Goal: Task Accomplishment & Management: Use online tool/utility

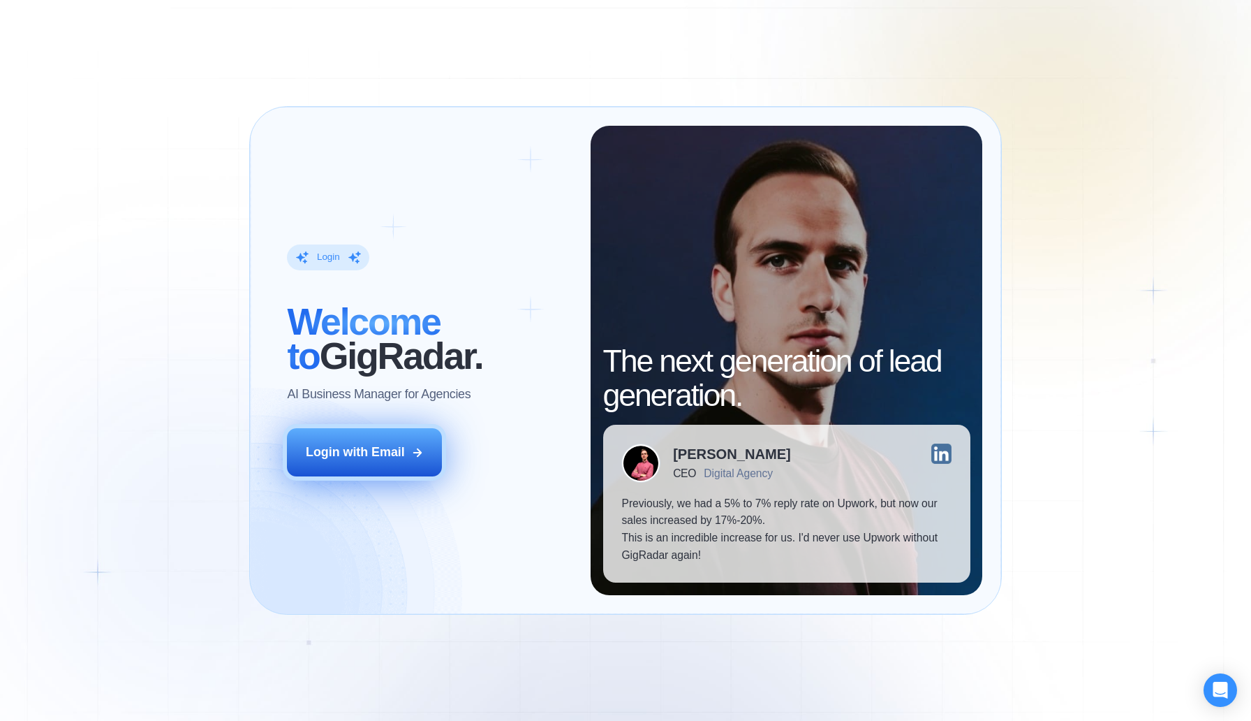
click at [365, 445] on div "Login with Email" at bounding box center [355, 451] width 99 height 17
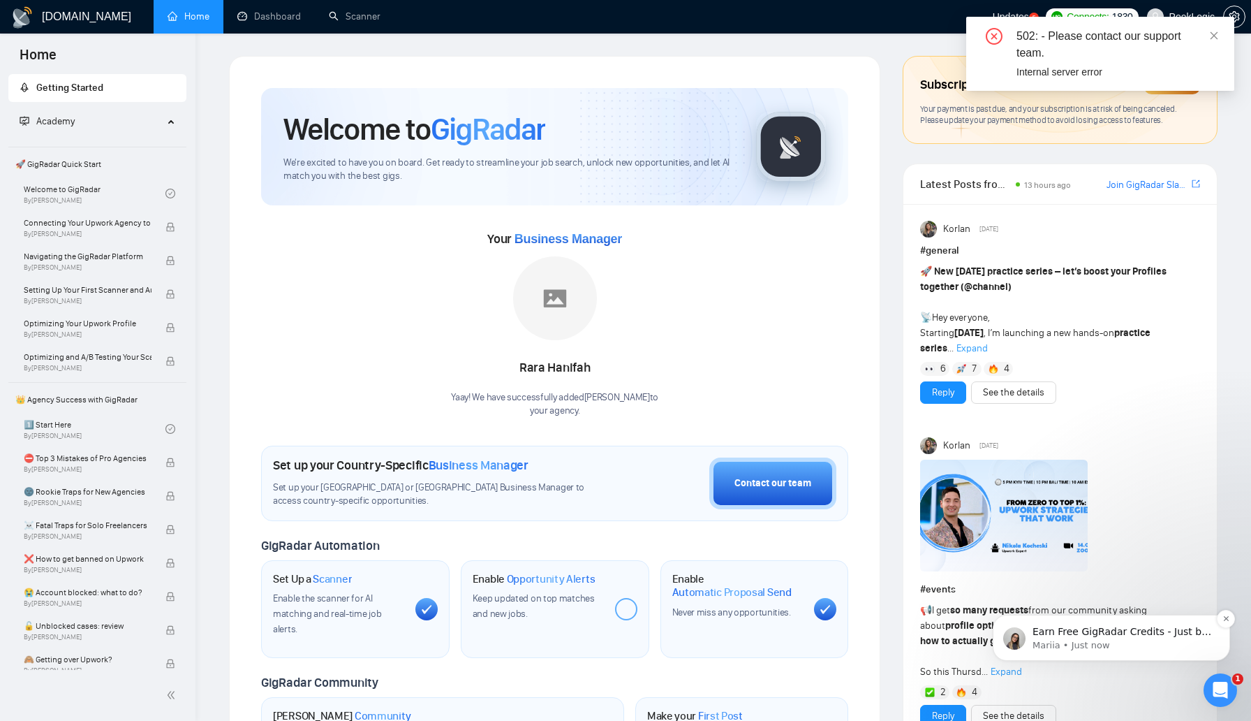
click at [1150, 634] on p "Earn Free GigRadar Credits - Just by Sharing Your Story! 💬 Want more credits fo…" at bounding box center [1123, 632] width 180 height 14
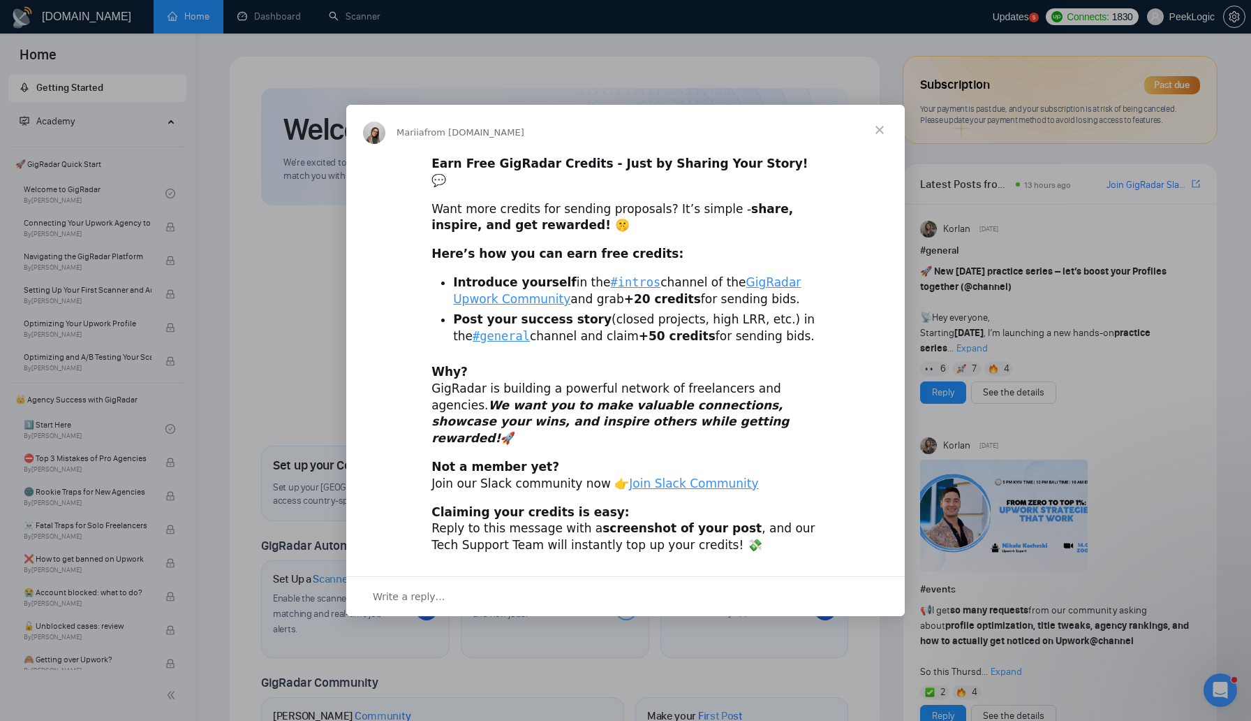
click at [1204, 686] on div "Intercom messenger" at bounding box center [625, 360] width 1251 height 721
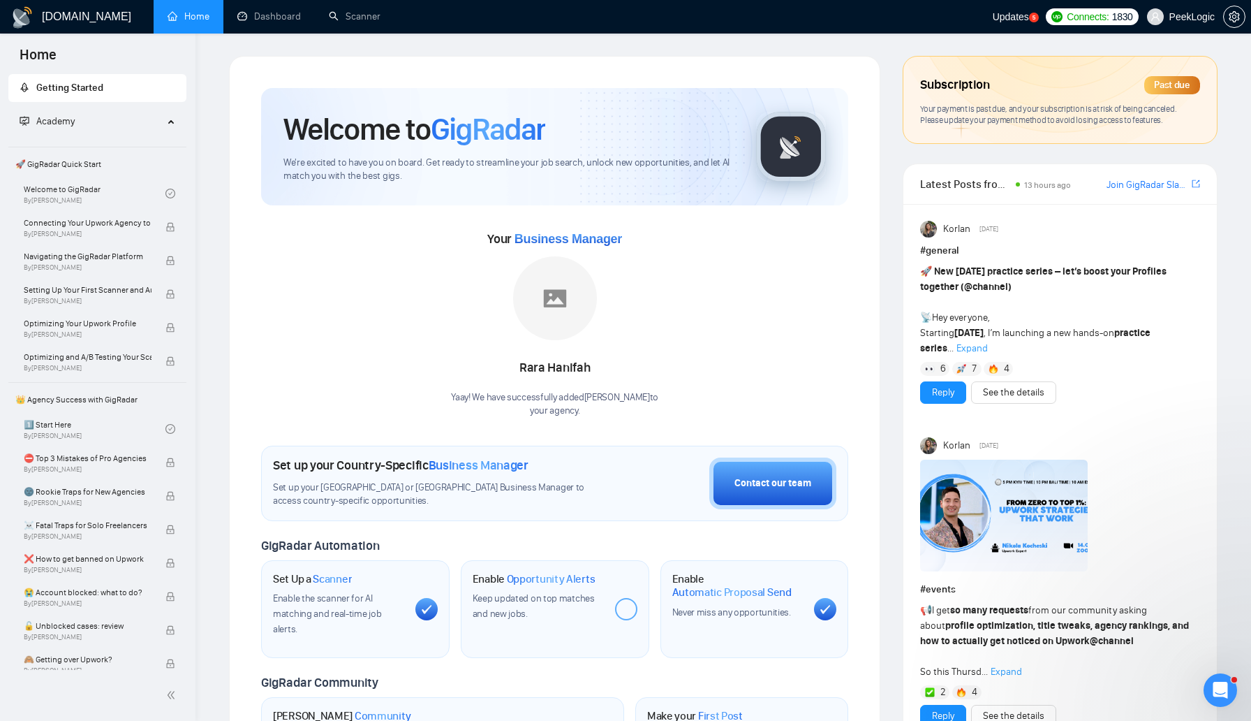
click at [1218, 688] on icon "Open Intercom Messenger" at bounding box center [1220, 690] width 23 height 23
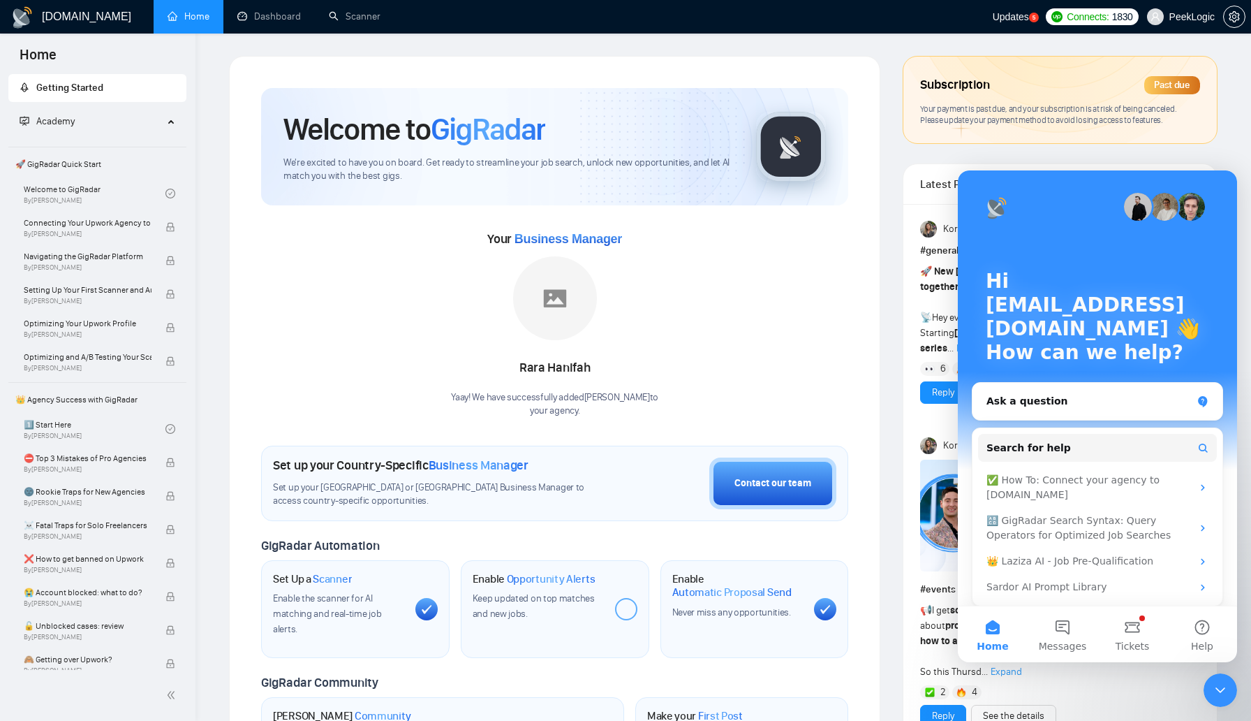
click at [1218, 688] on icon "Close Intercom Messenger" at bounding box center [1220, 689] width 17 height 17
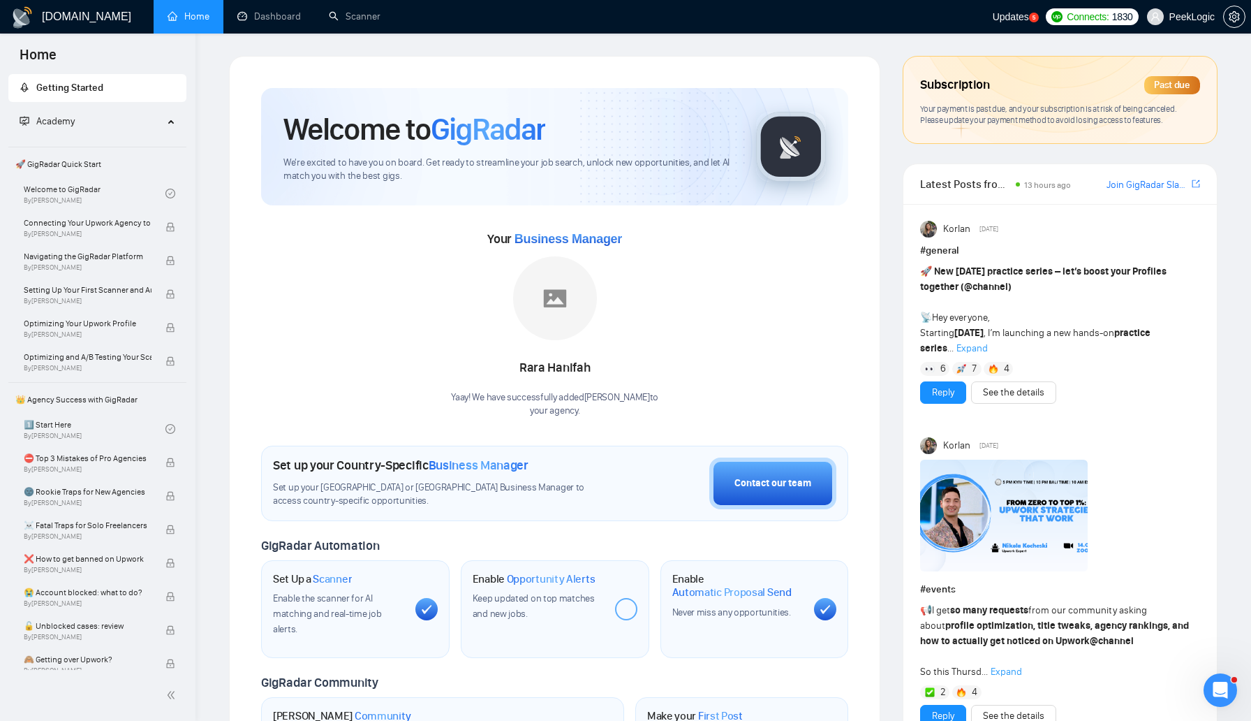
click at [1218, 688] on icon "Open Intercom Messenger" at bounding box center [1220, 690] width 23 height 23
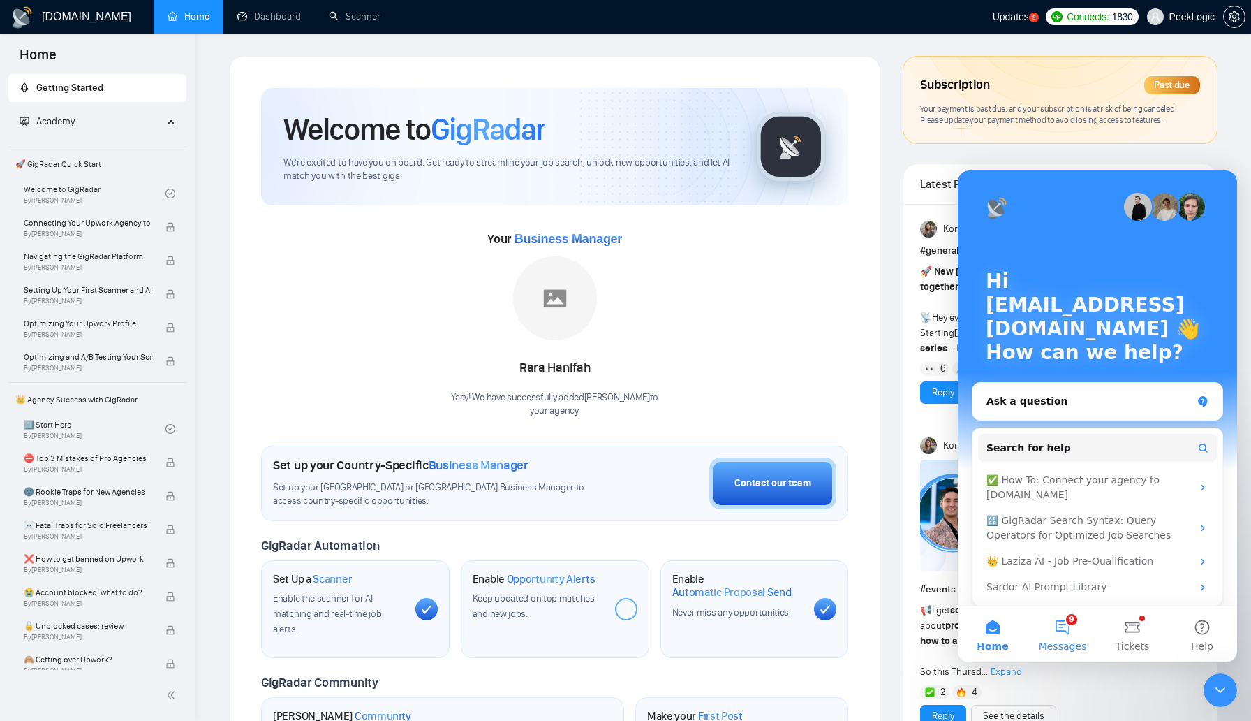
click at [1072, 627] on button "9 Messages" at bounding box center [1063, 634] width 70 height 56
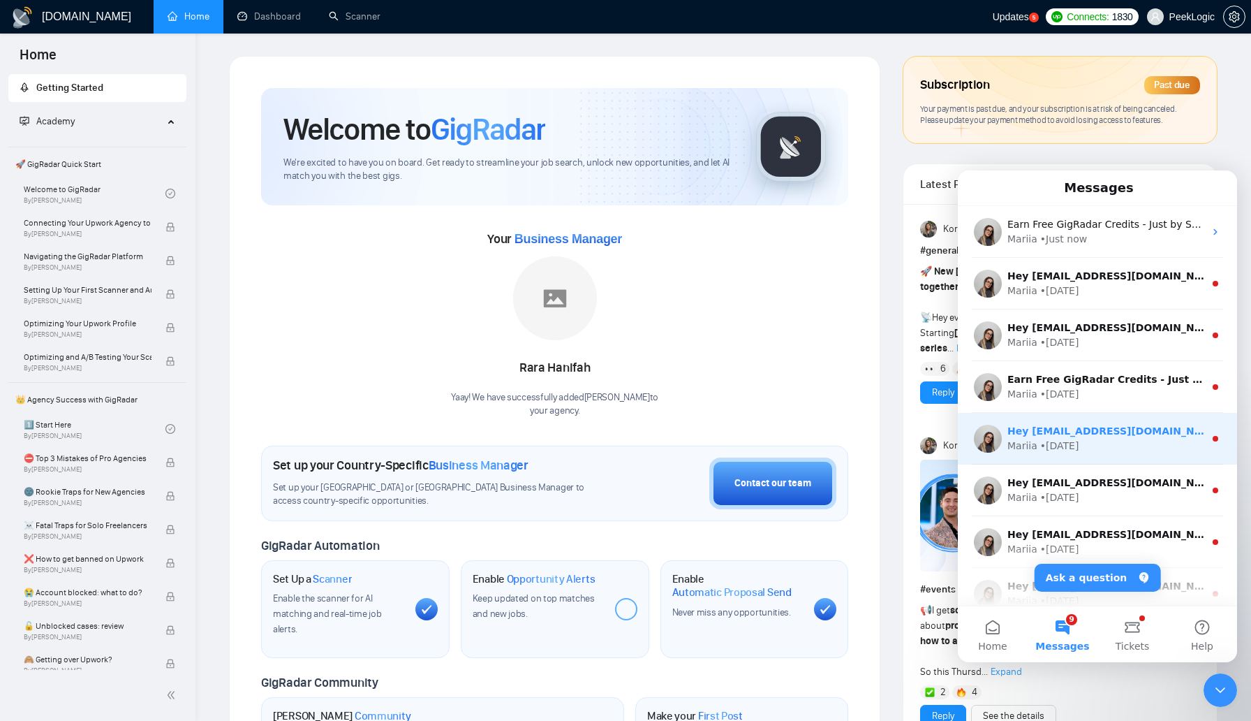
scroll to position [173, 0]
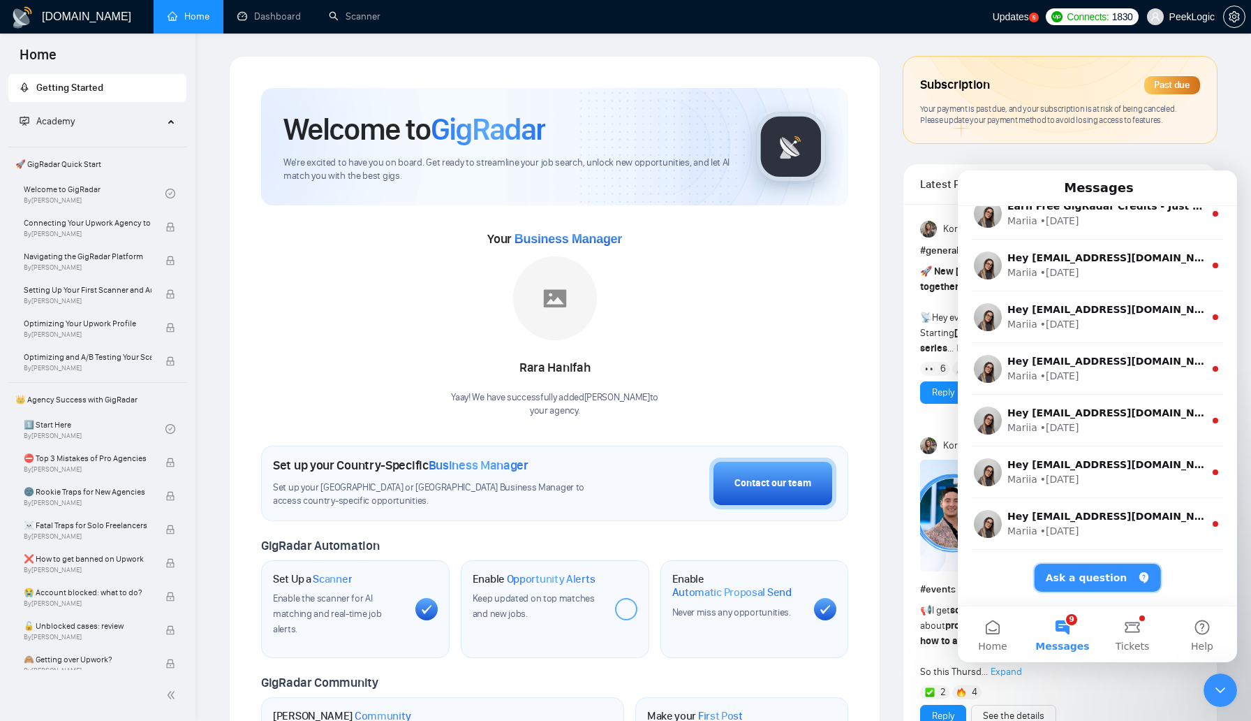
click at [1086, 575] on button "Ask a question" at bounding box center [1098, 577] width 126 height 28
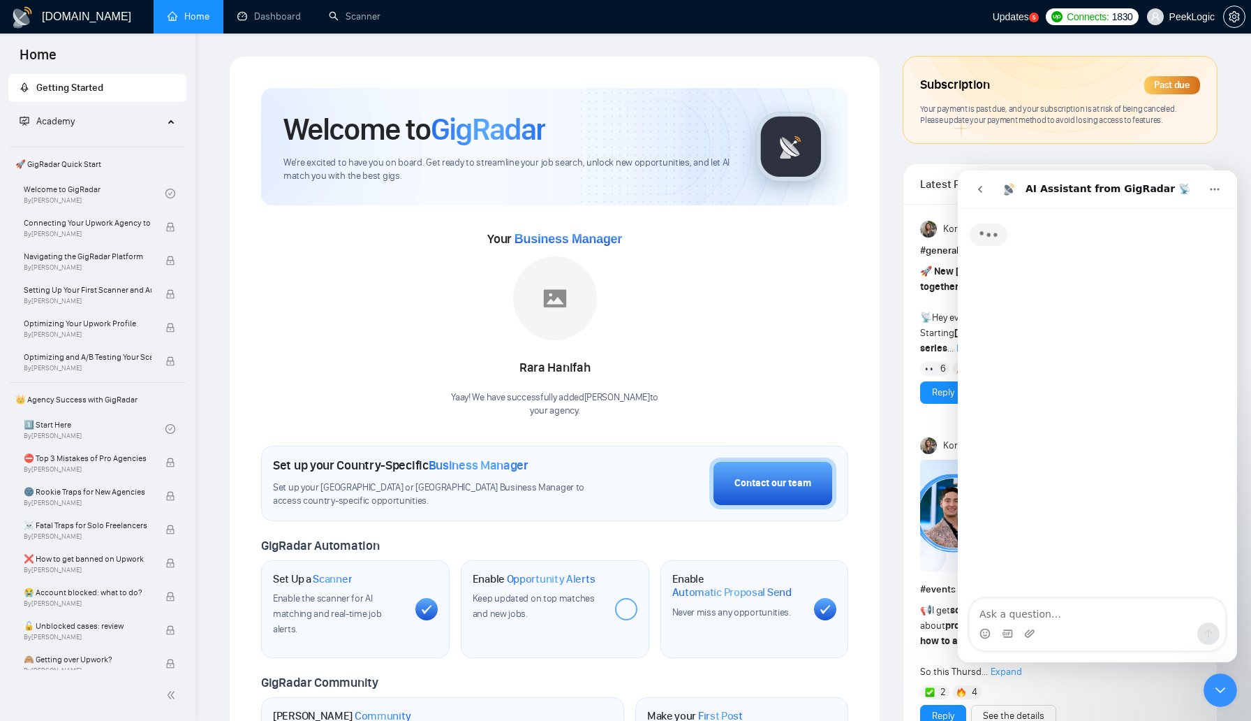
scroll to position [117, 0]
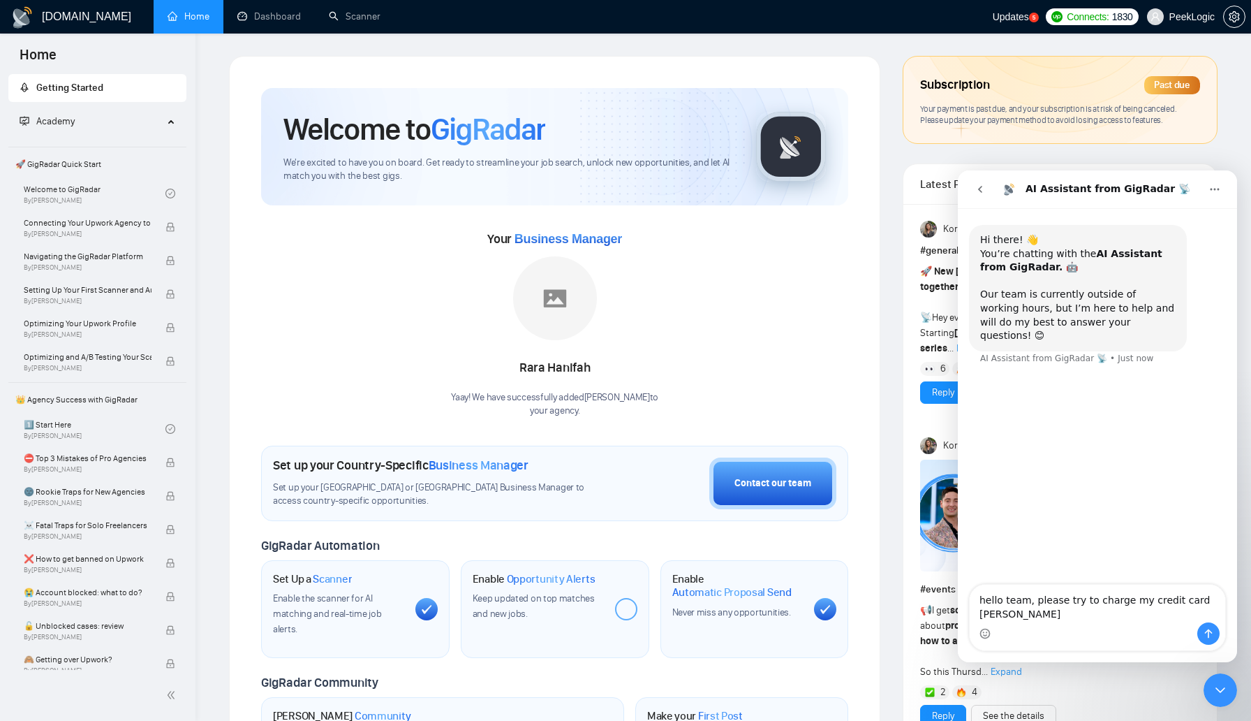
type textarea "hello team, please try to charge my credit card again"
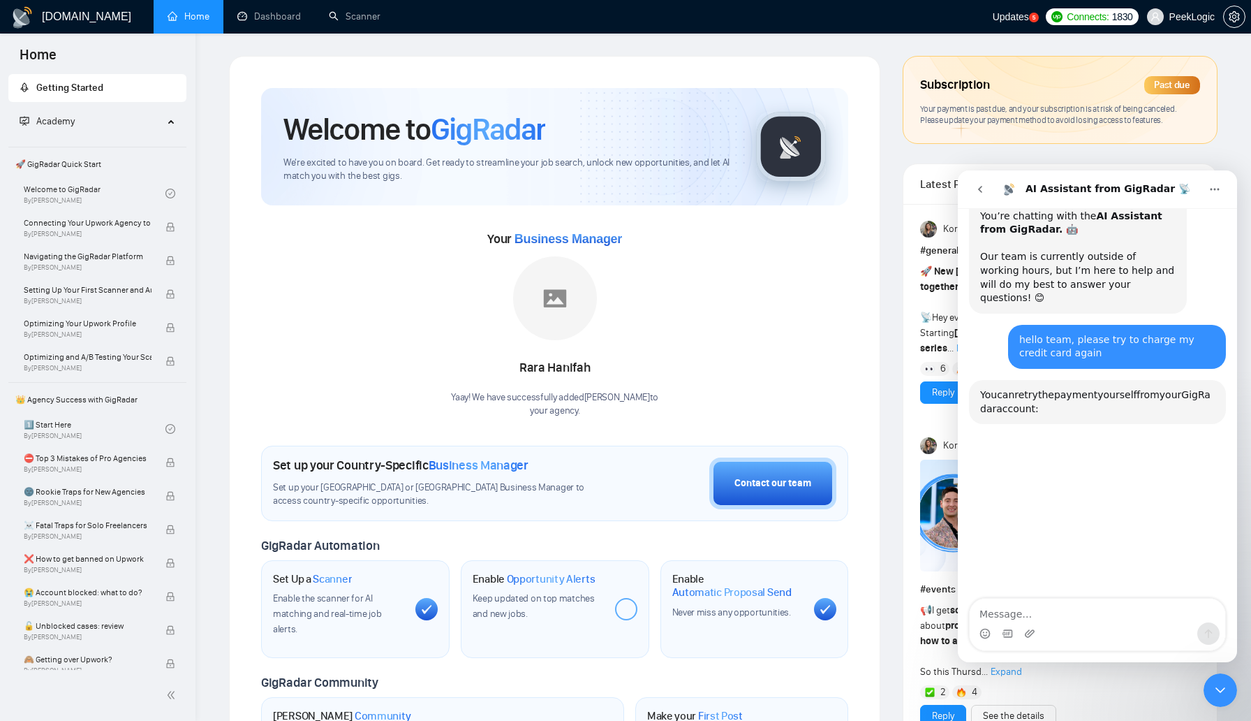
scroll to position [144, 0]
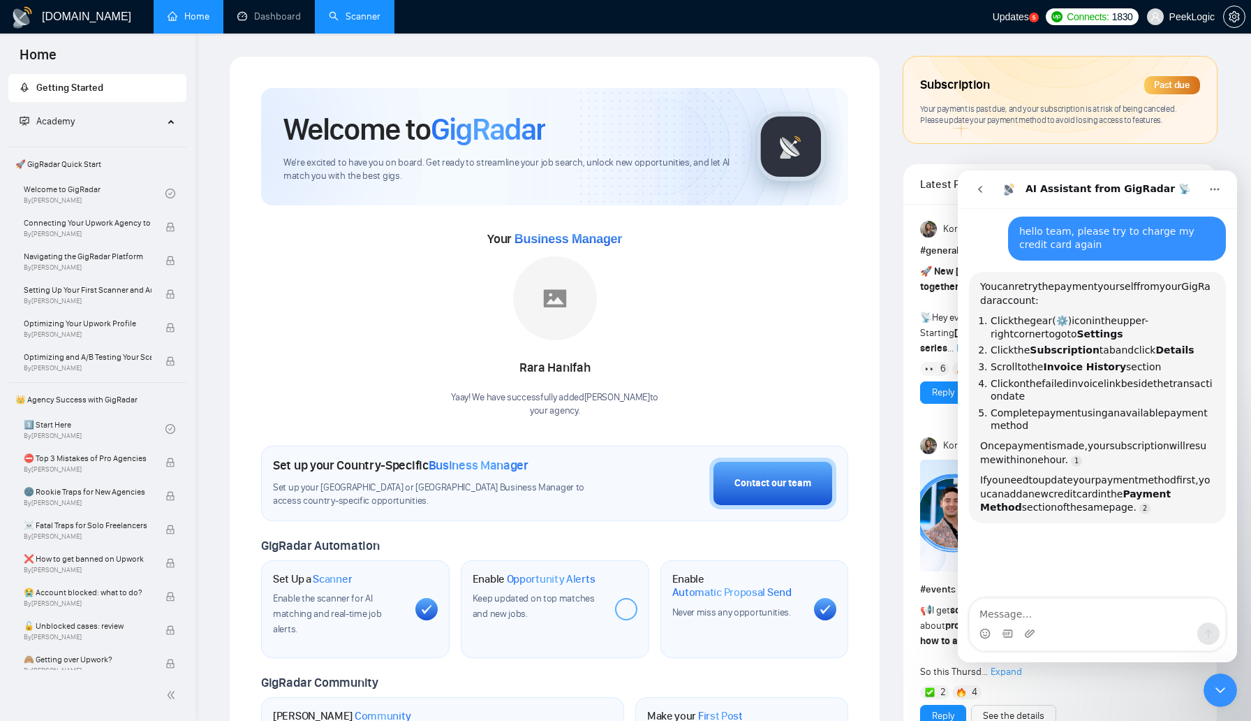
click at [357, 13] on link "Scanner" at bounding box center [355, 16] width 52 height 12
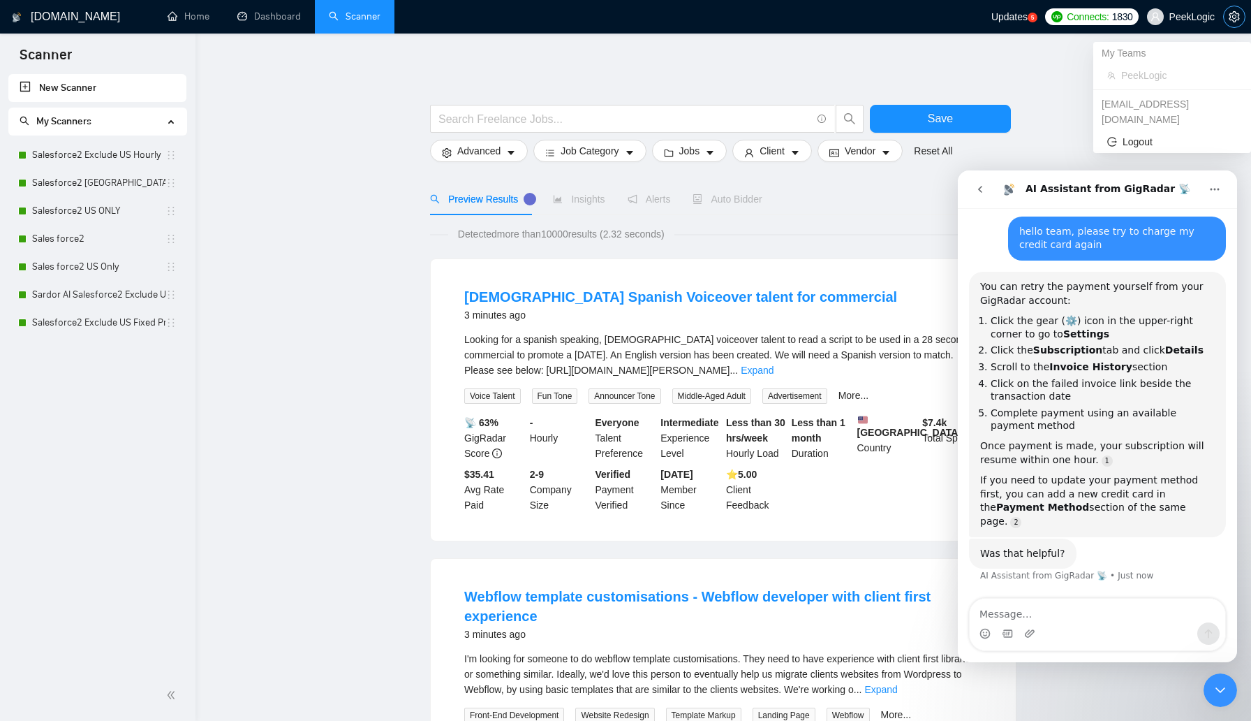
click at [1231, 15] on icon "setting" at bounding box center [1234, 16] width 11 height 11
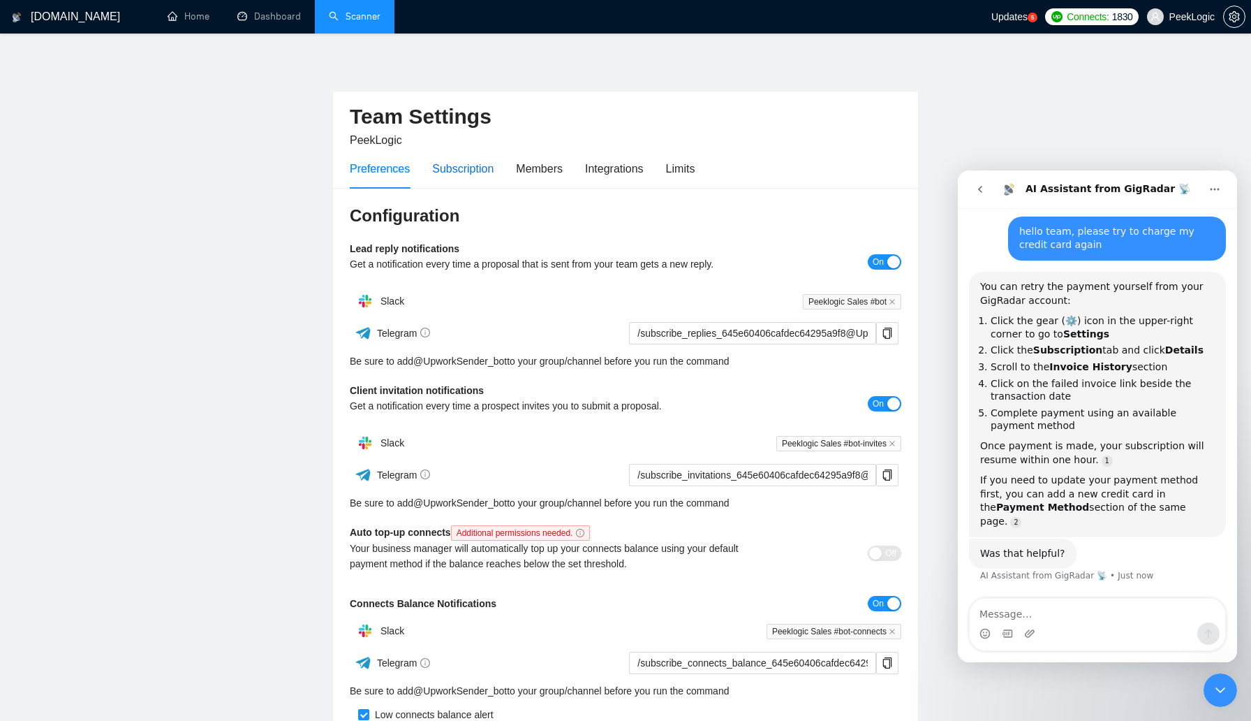
click at [461, 163] on div "Subscription" at bounding box center [462, 168] width 61 height 17
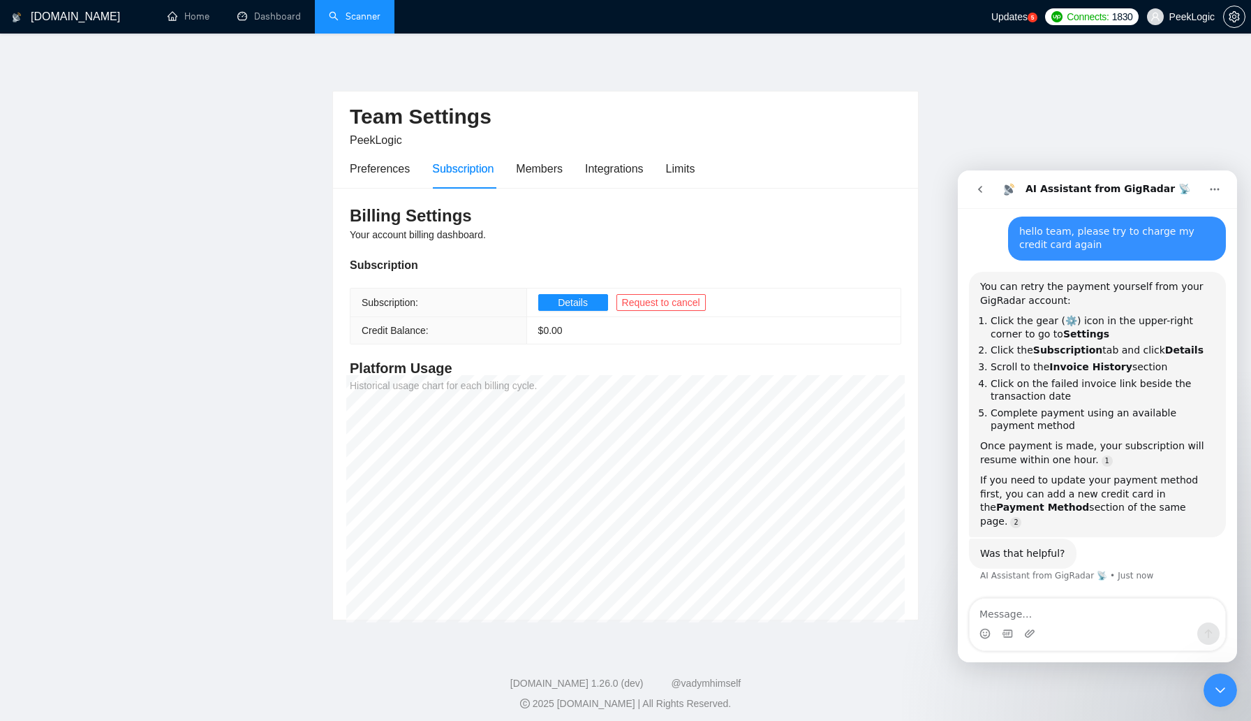
scroll to position [7, 0]
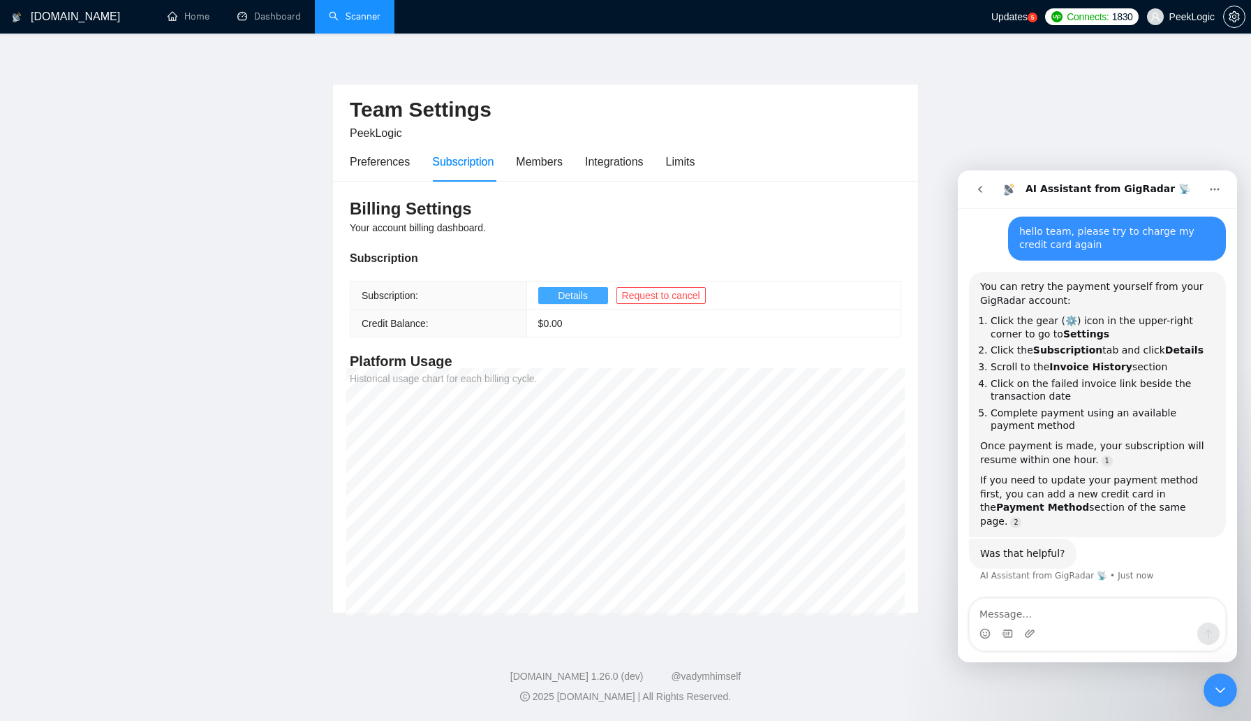
click at [589, 296] on button "Details" at bounding box center [573, 295] width 70 height 17
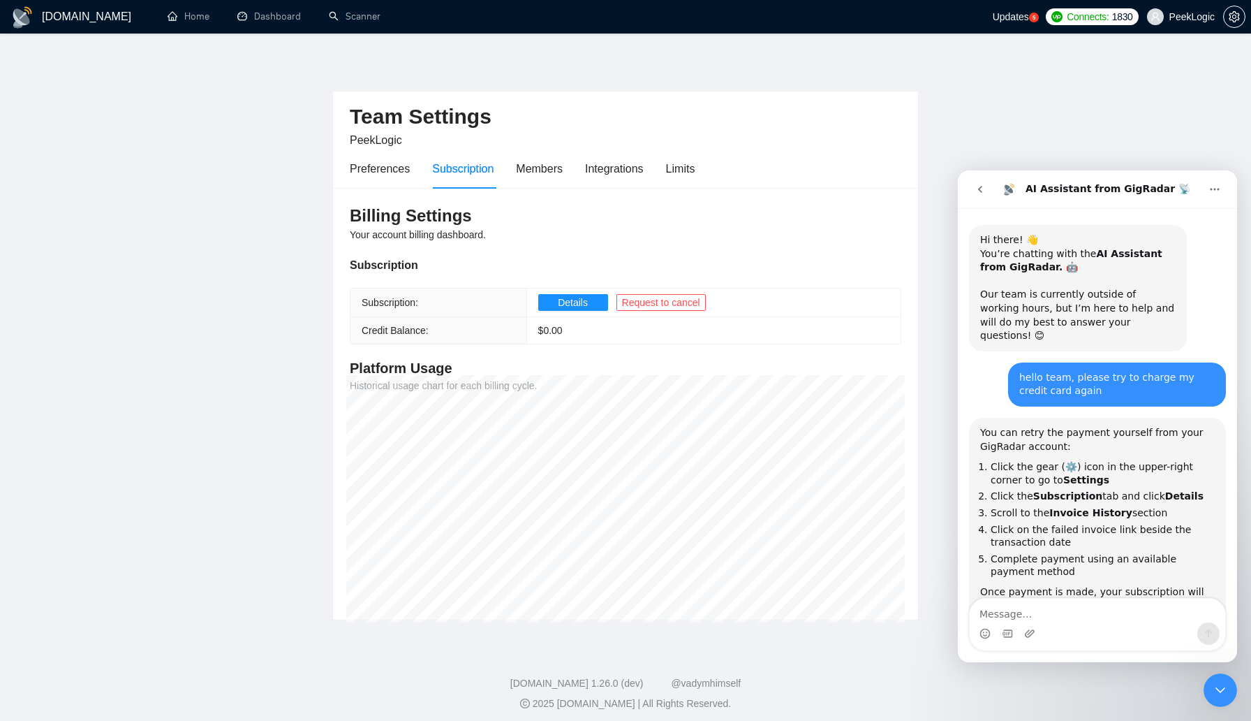
scroll to position [118, 0]
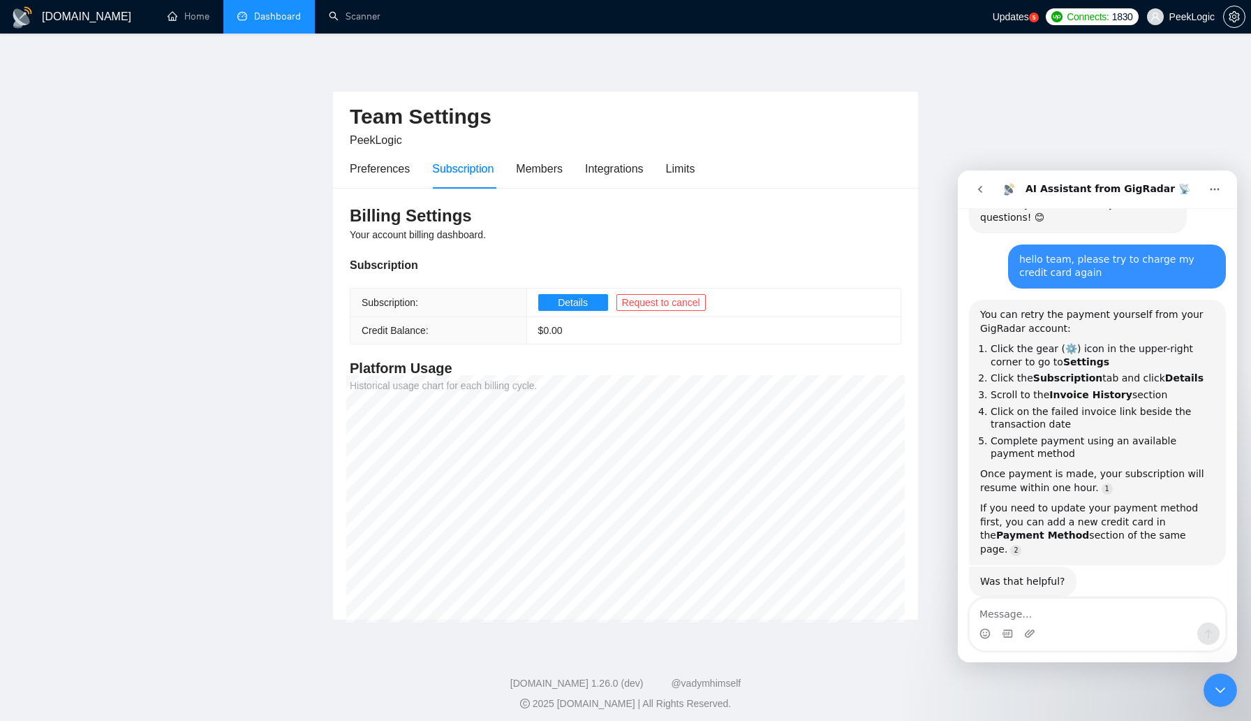
click at [290, 22] on link "Dashboard" at bounding box center [269, 16] width 64 height 12
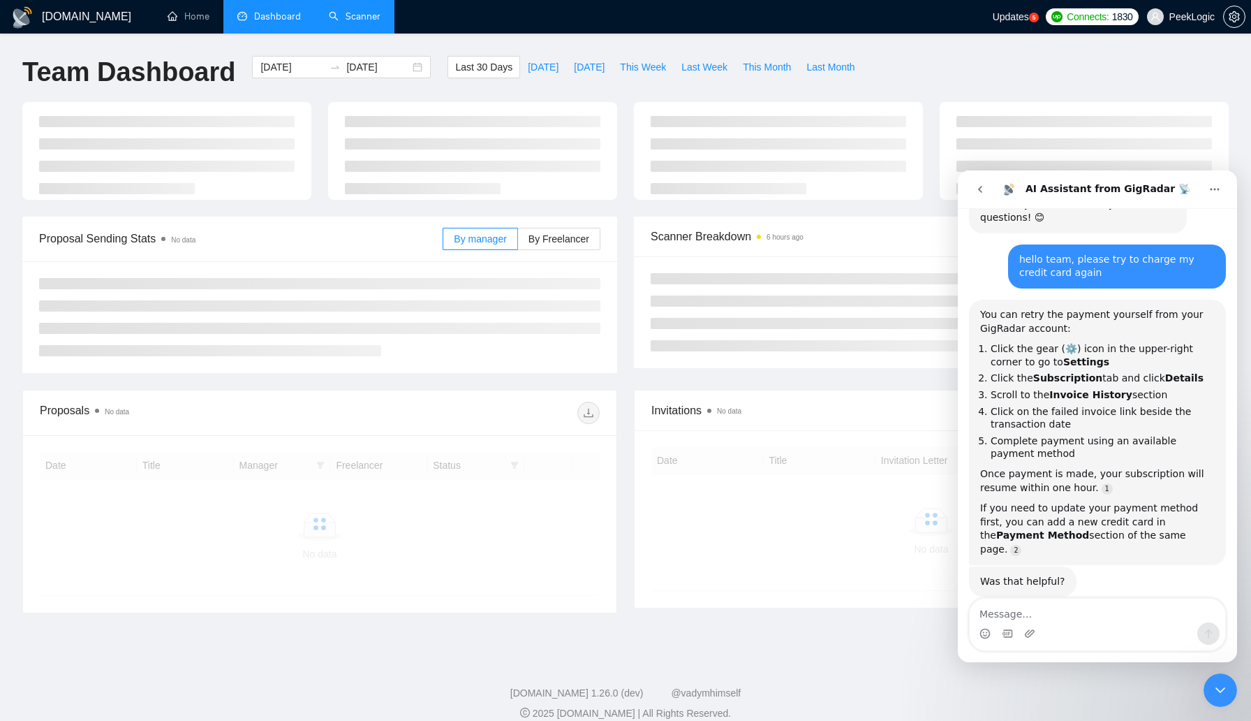
click at [347, 22] on link "Scanner" at bounding box center [355, 16] width 52 height 12
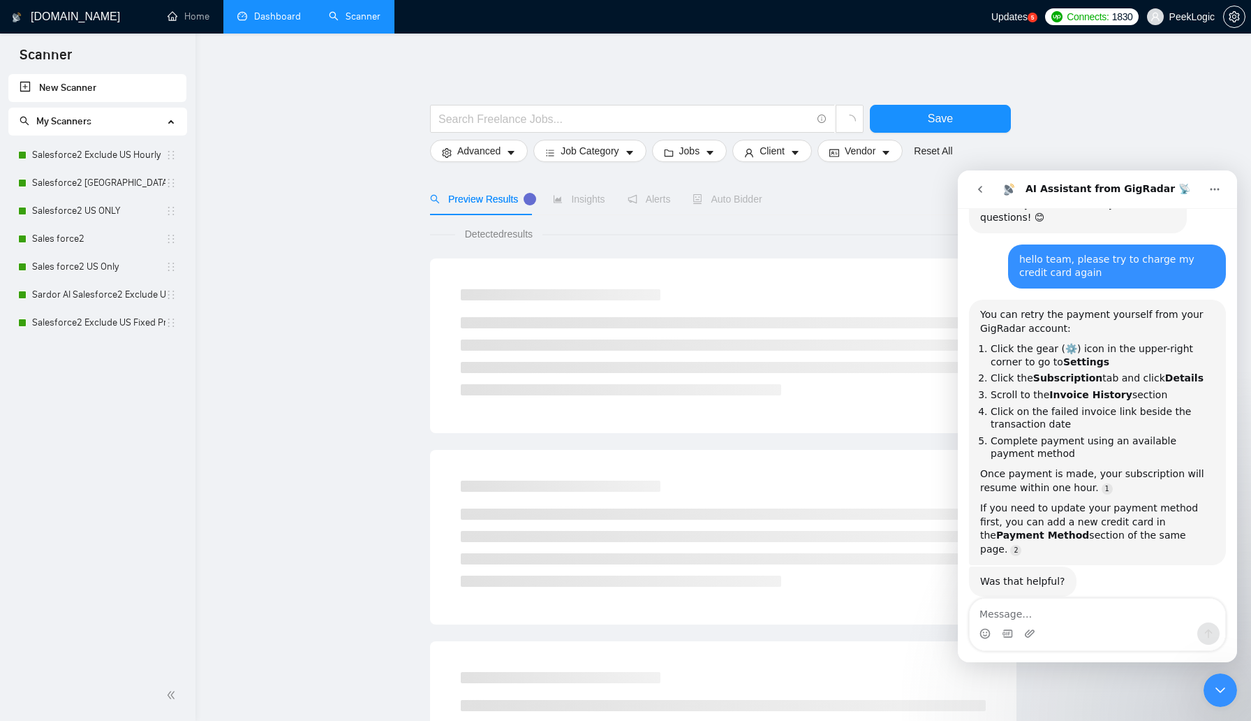
click at [732, 196] on span "Auto Bidder" at bounding box center [727, 198] width 69 height 11
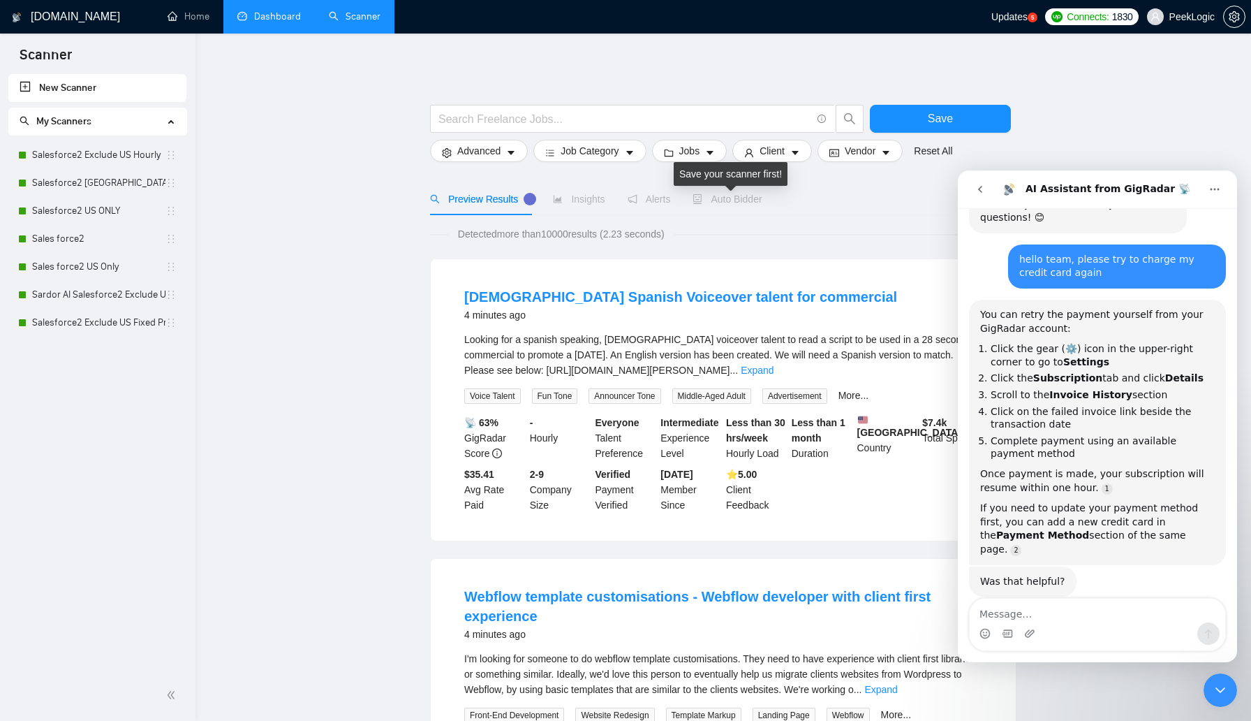
click at [742, 201] on span "Auto Bidder" at bounding box center [727, 198] width 69 height 11
click at [110, 162] on link "Salesforce2 Exclude US Hourly" at bounding box center [98, 155] width 133 height 28
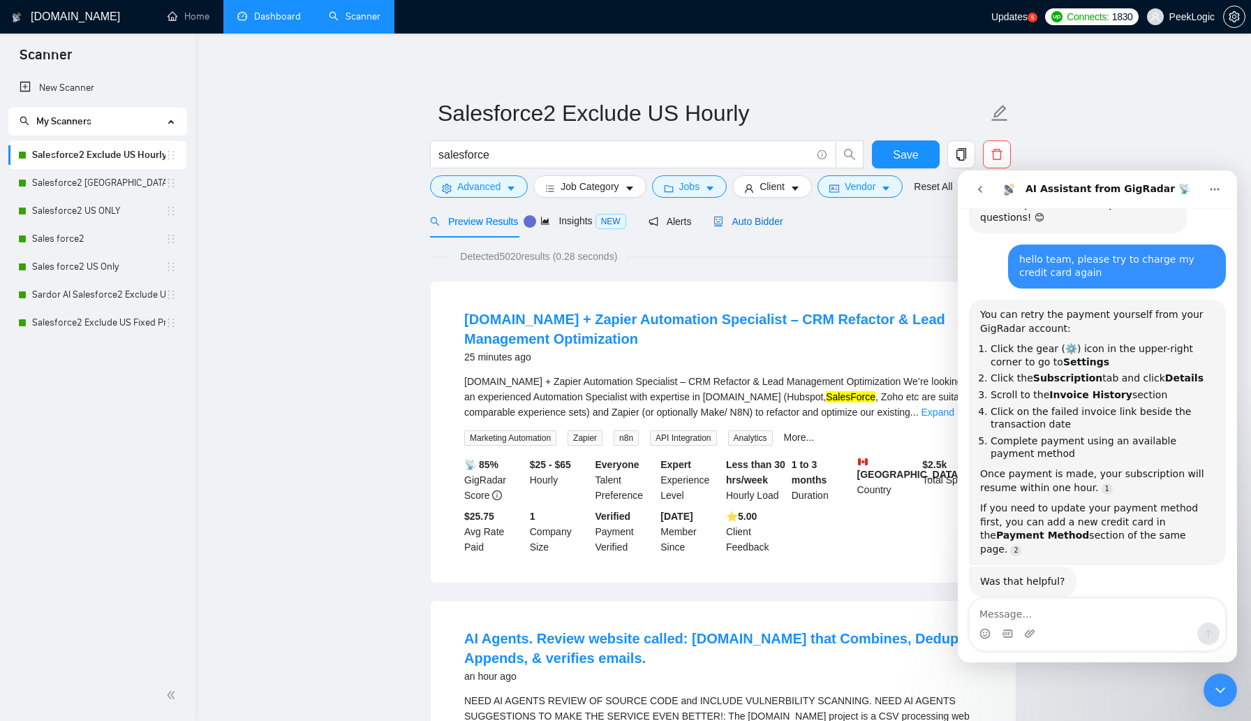
click at [774, 221] on span "Auto Bidder" at bounding box center [748, 221] width 69 height 11
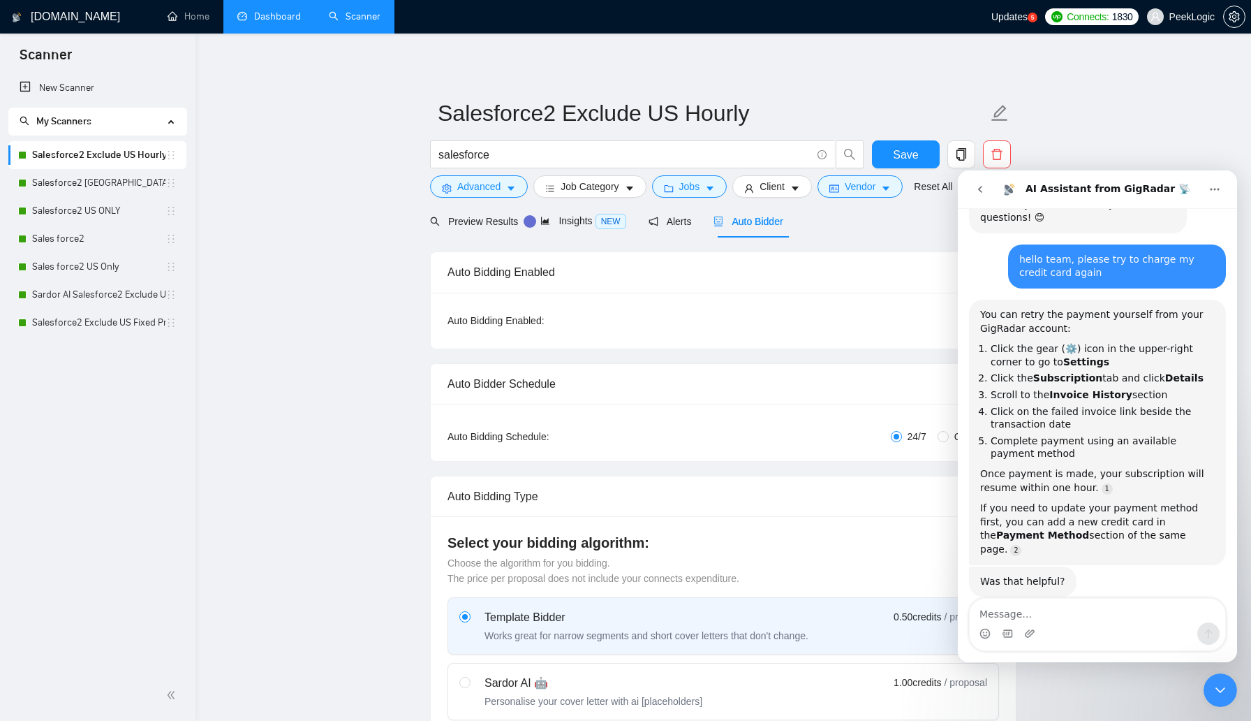
radio input "false"
radio input "true"
checkbox input "true"
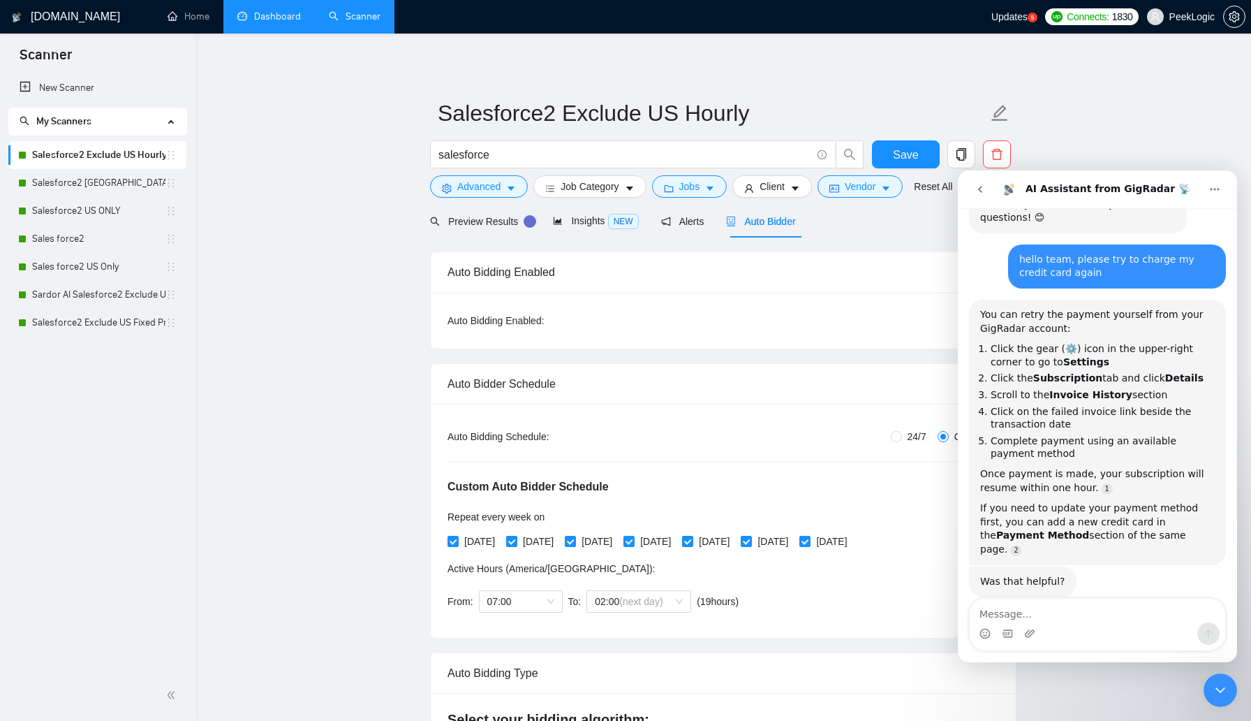
click at [1221, 689] on icon "Close Intercom Messenger" at bounding box center [1220, 689] width 17 height 17
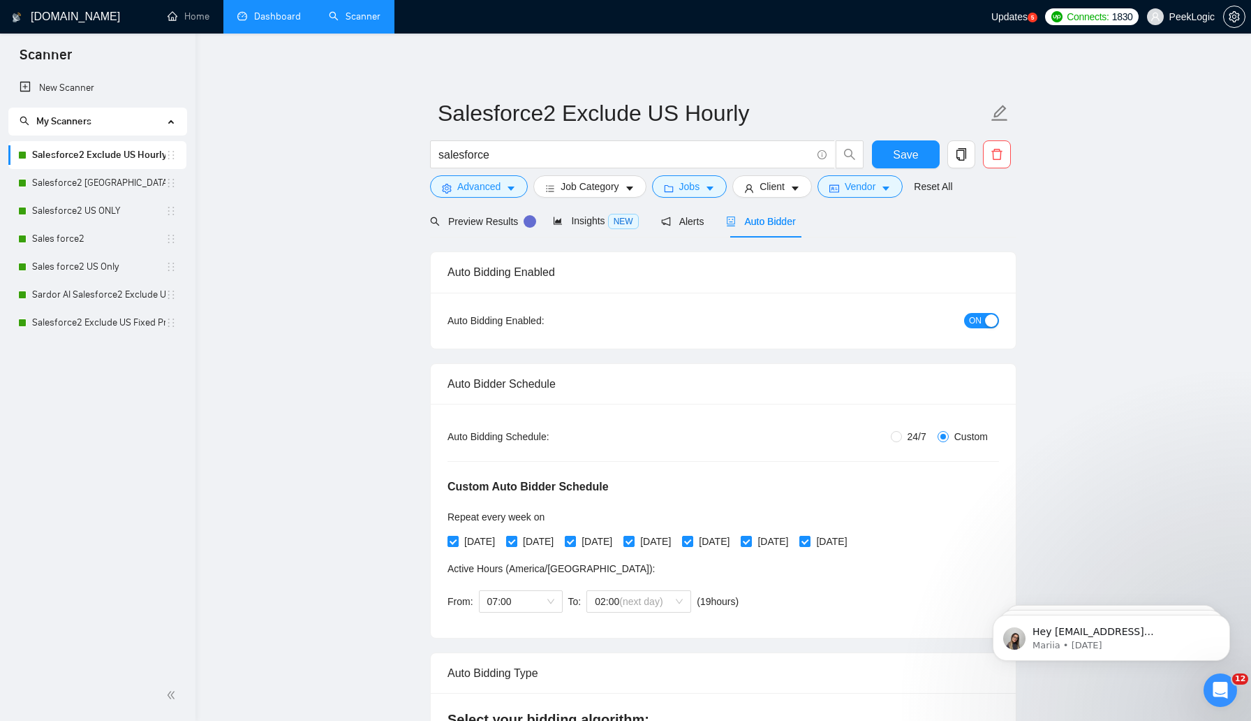
scroll to position [205, 0]
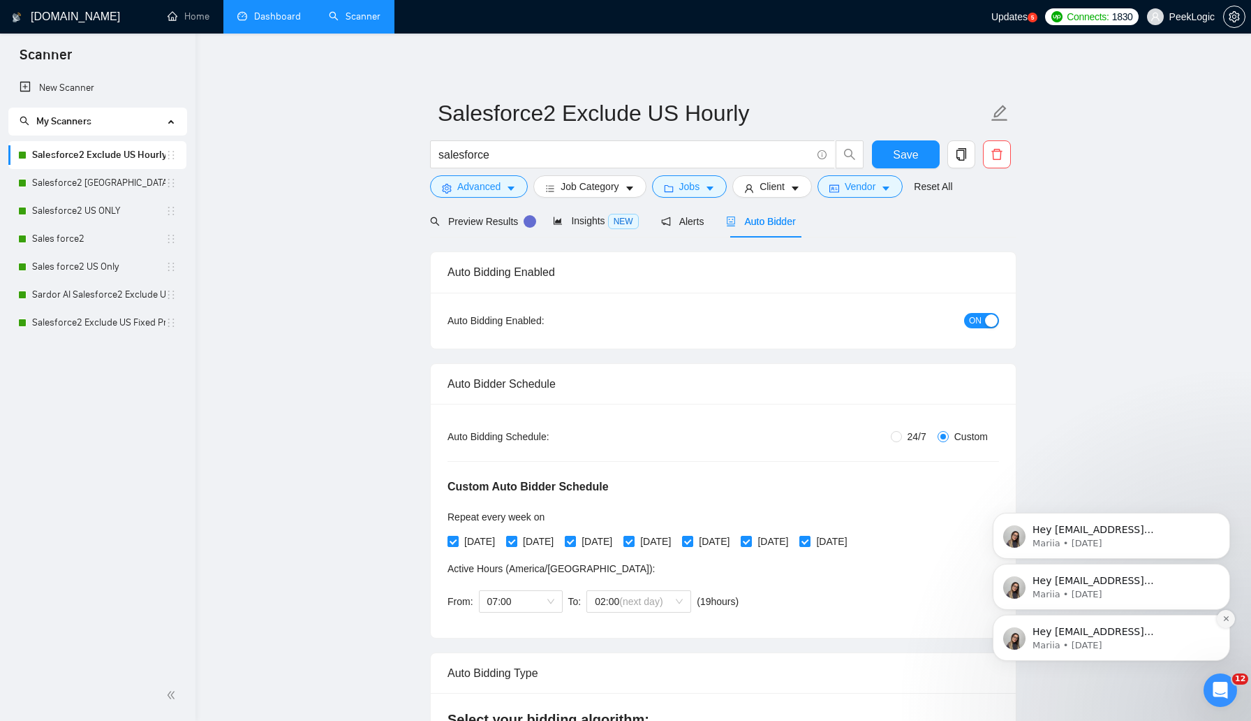
click at [1225, 621] on icon "Dismiss notification" at bounding box center [1227, 618] width 8 height 8
click at [1225, 620] on icon "Dismiss notification" at bounding box center [1227, 618] width 8 height 8
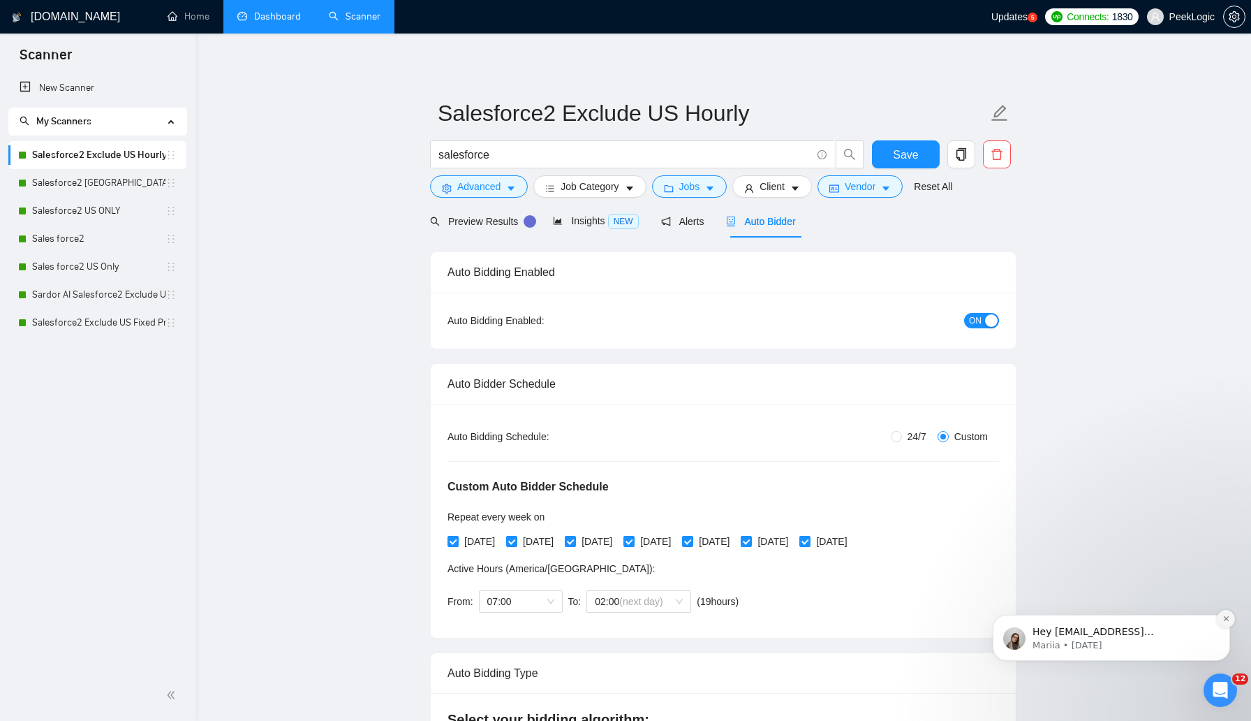
click at [1228, 614] on icon "Dismiss notification" at bounding box center [1227, 618] width 8 height 8
